Goal: Information Seeking & Learning: Learn about a topic

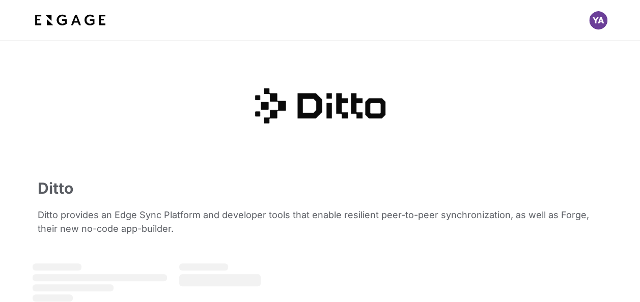
scroll to position [473, 0]
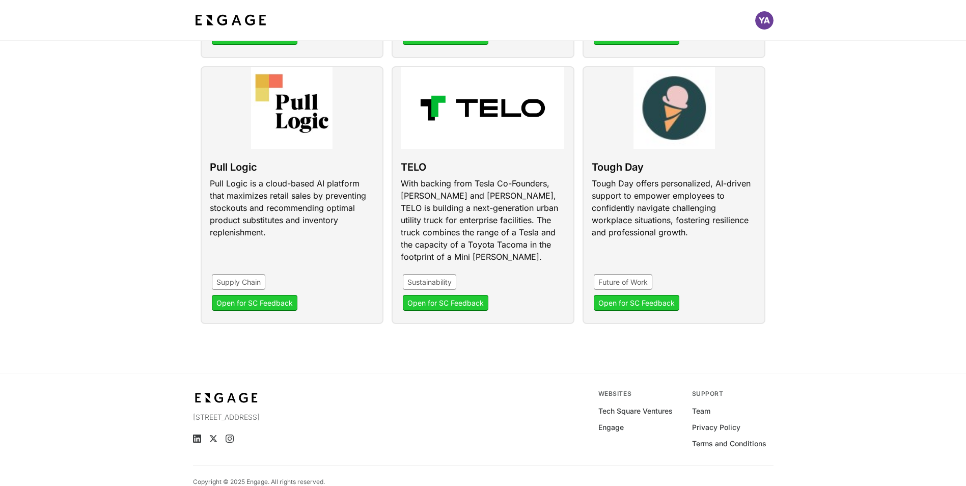
scroll to position [624, 0]
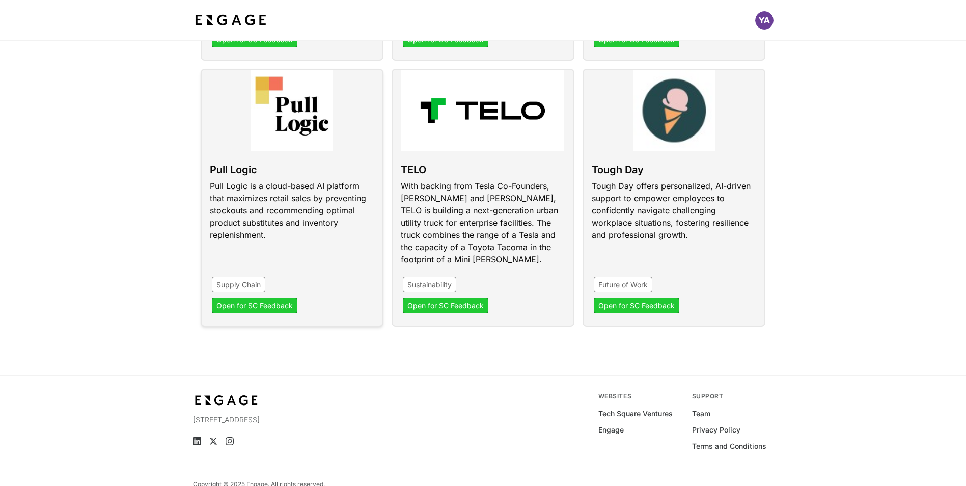
click at [289, 209] on link at bounding box center [292, 198] width 183 height 258
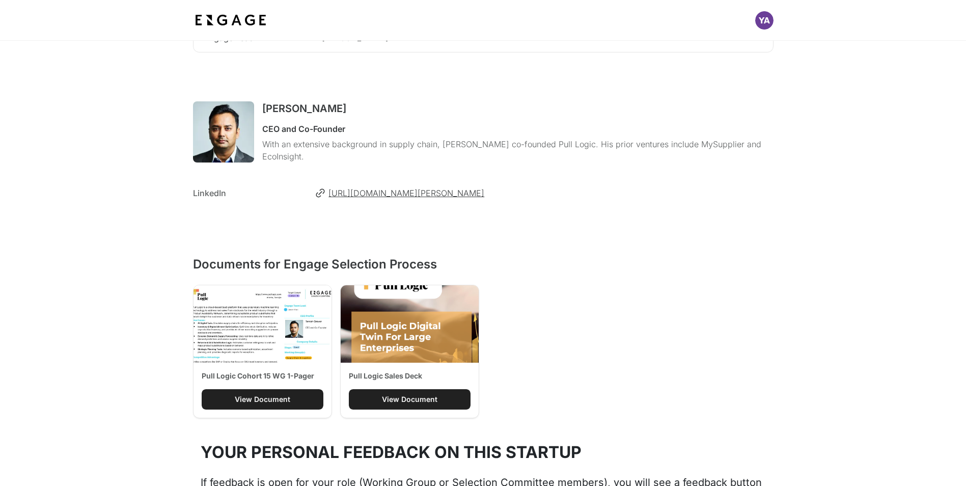
scroll to position [543, 0]
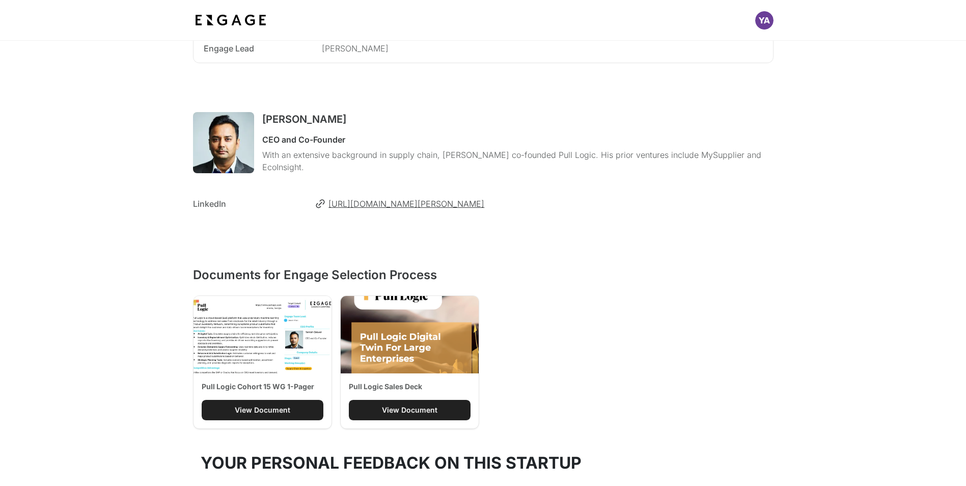
click at [259, 410] on div "View Document" at bounding box center [262, 410] width 55 height 10
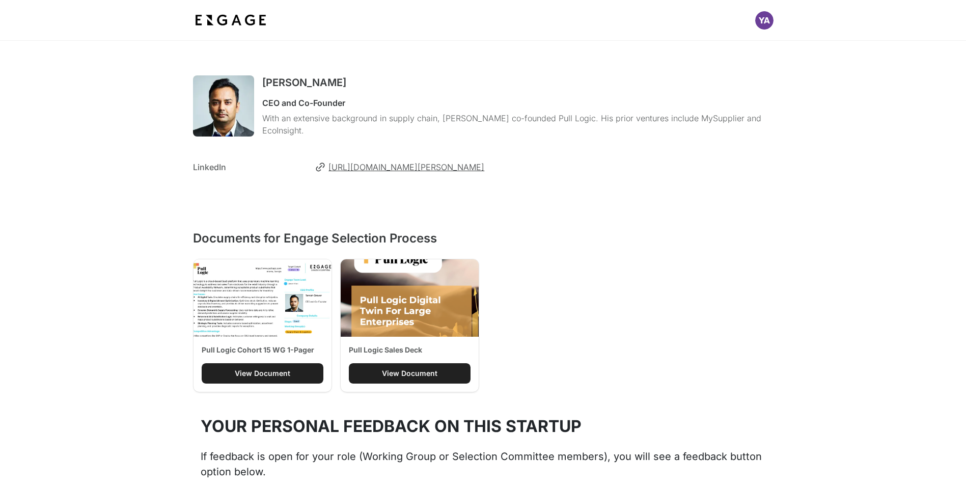
scroll to position [601, 0]
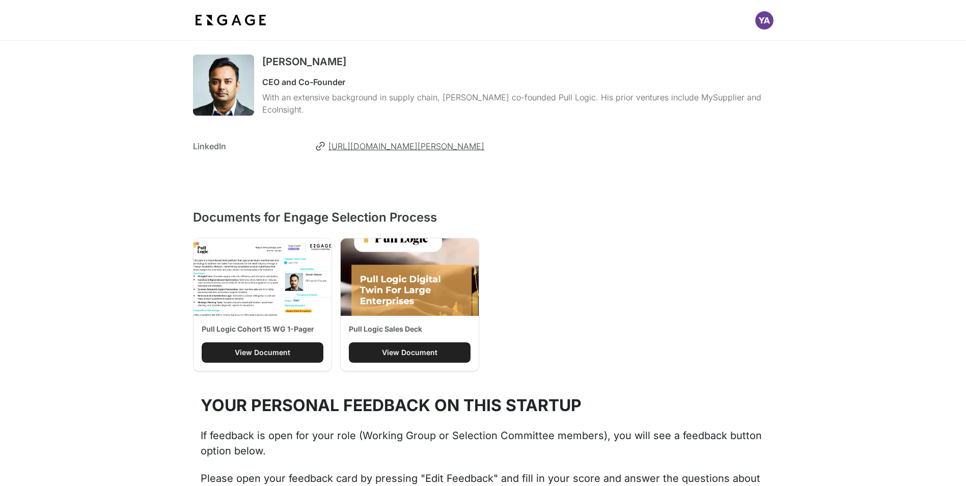
click at [420, 353] on div "View Document" at bounding box center [409, 352] width 55 height 10
